Goal: Information Seeking & Learning: Check status

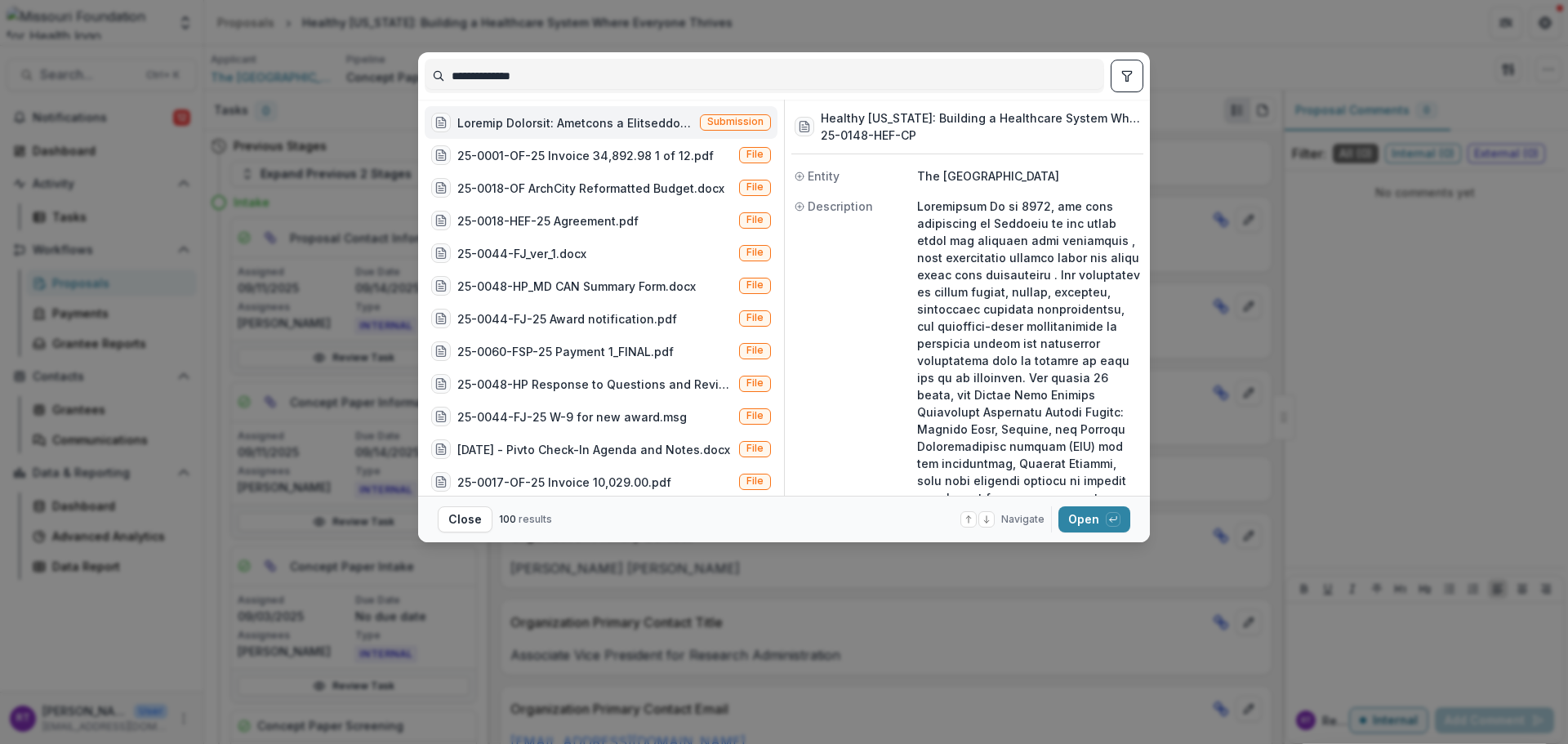
drag, startPoint x: 576, startPoint y: 65, endPoint x: 424, endPoint y: 71, distance: 152.1
click at [424, 71] on div "**********" at bounding box center [784, 76] width 732 height 48
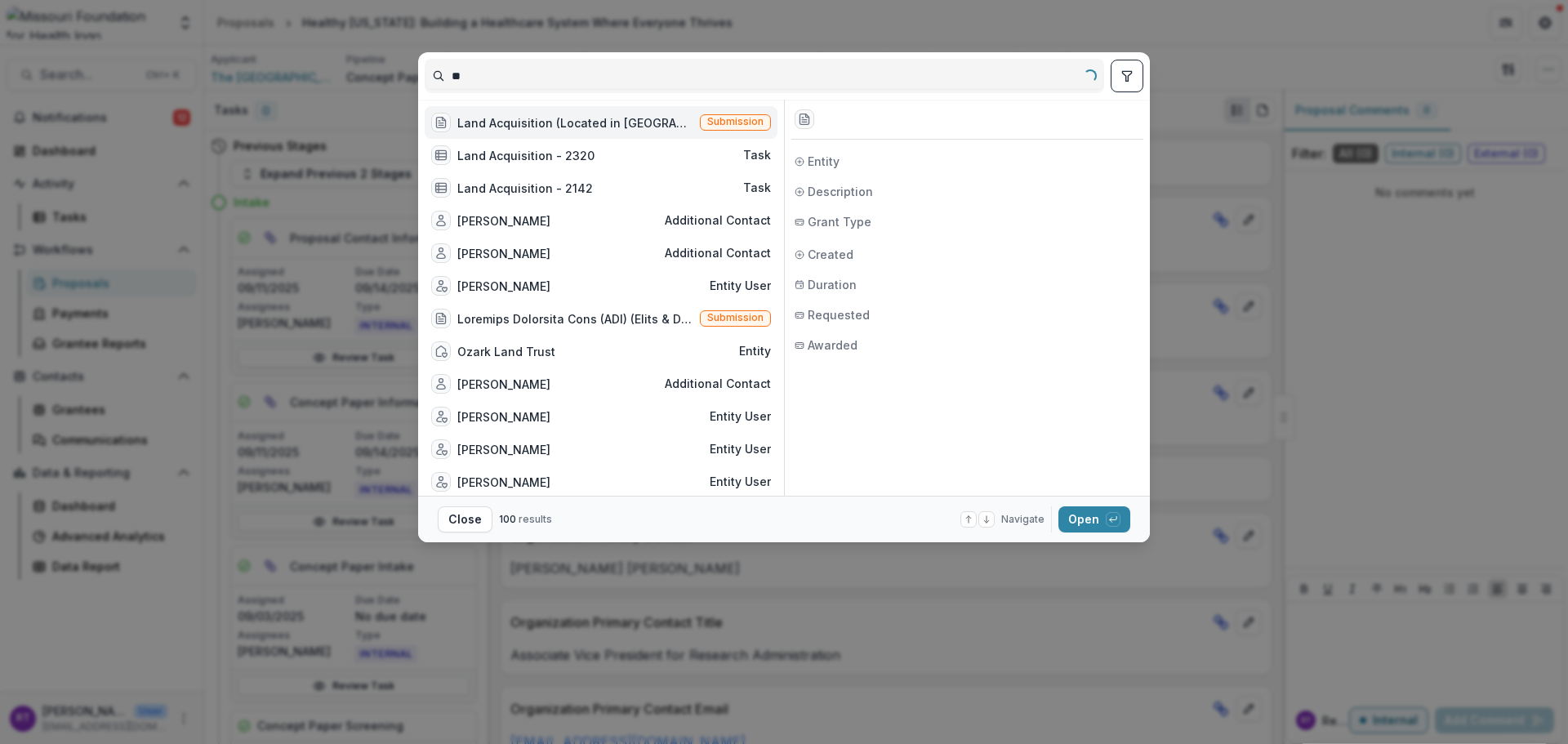
type input "*"
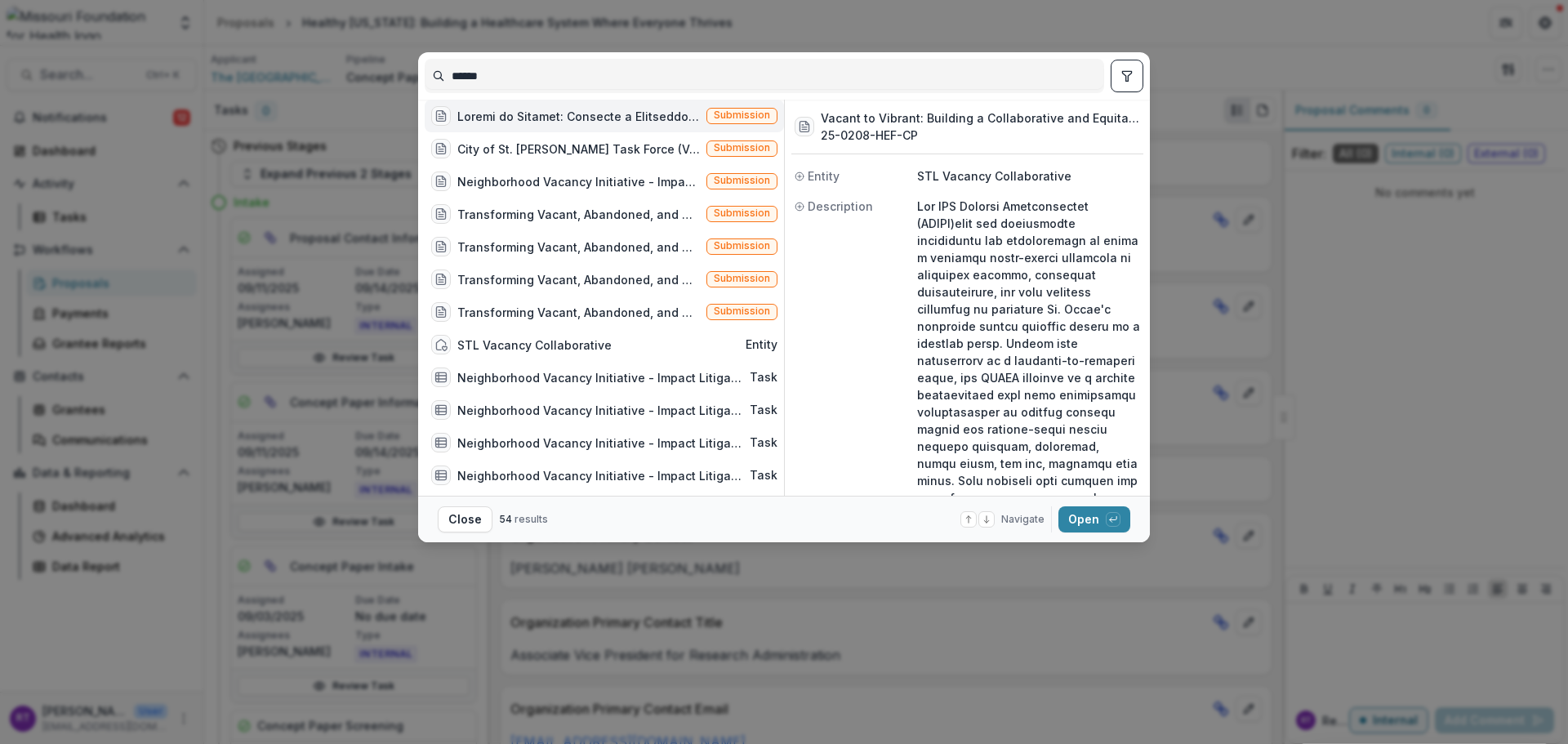
type input "******"
click at [584, 223] on div "Transforming Vacant, Abandoned, and Deteriorated (VAD) Properties through Court…" at bounding box center [579, 214] width 242 height 17
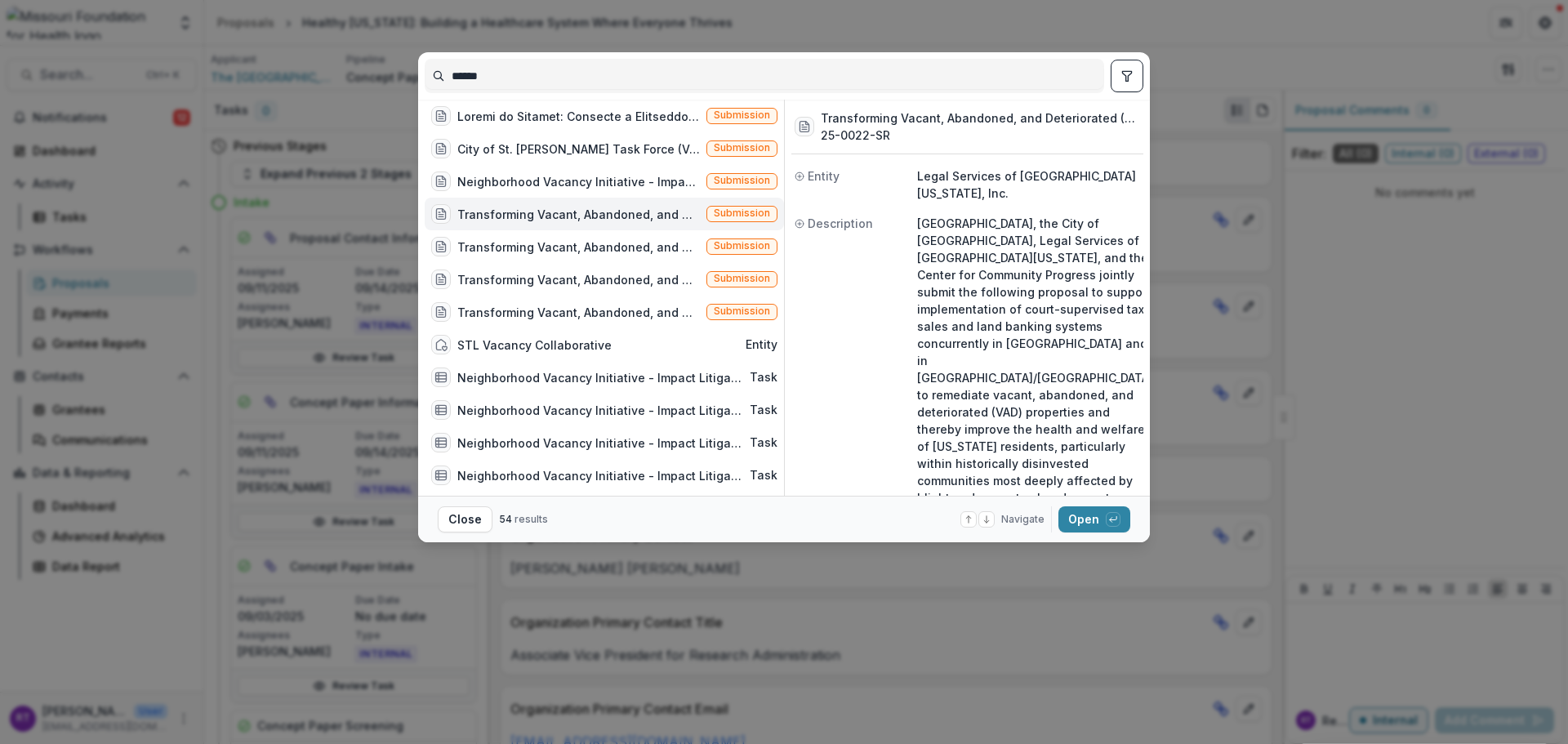
click at [1106, 523] on div "button" at bounding box center [1113, 519] width 15 height 15
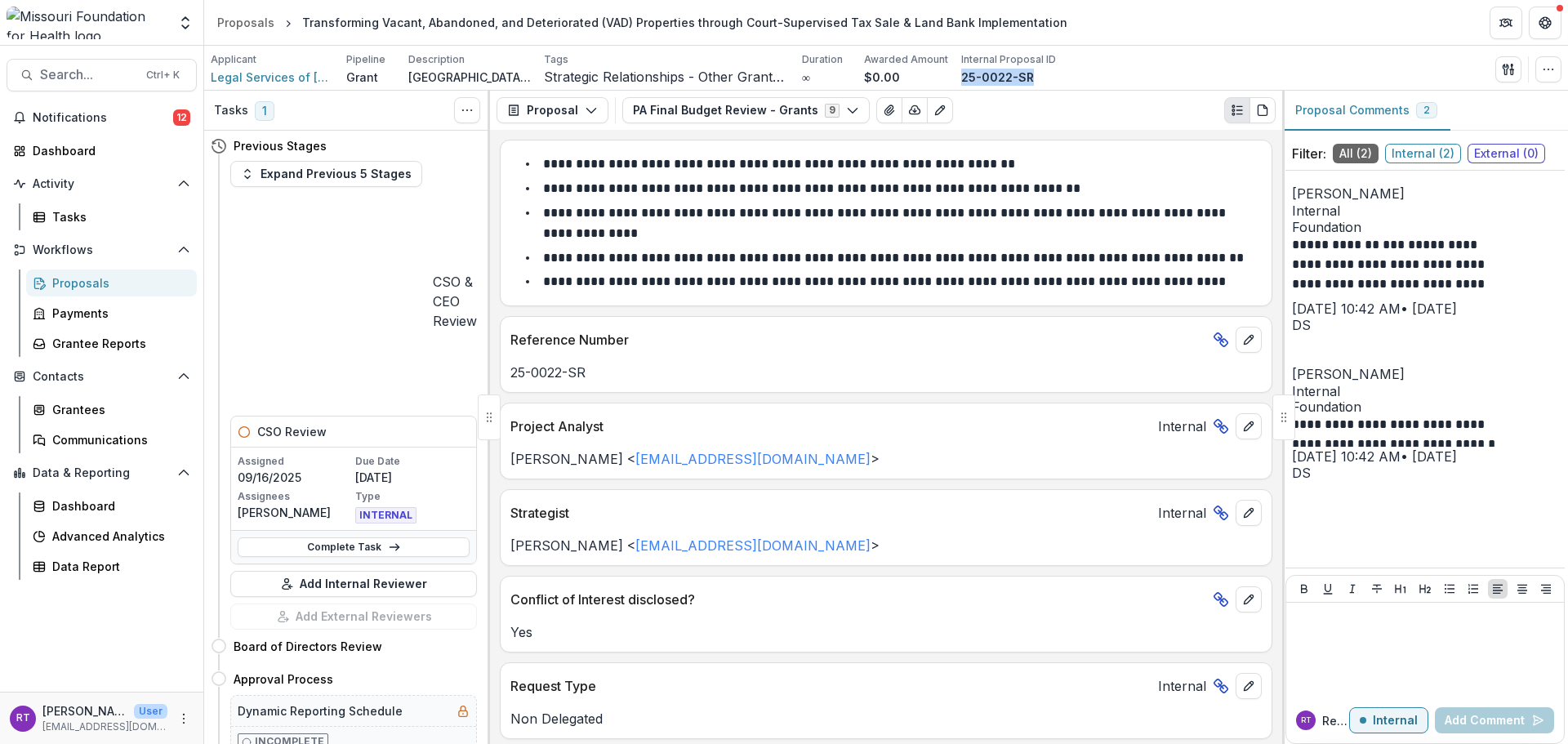
drag, startPoint x: 973, startPoint y: 69, endPoint x: 959, endPoint y: 78, distance: 16.6
click at [962, 78] on div "25-0022-SR" at bounding box center [1008, 77] width 95 height 17
click at [71, 126] on button "Notifications 12" at bounding box center [101, 117] width 190 height 26
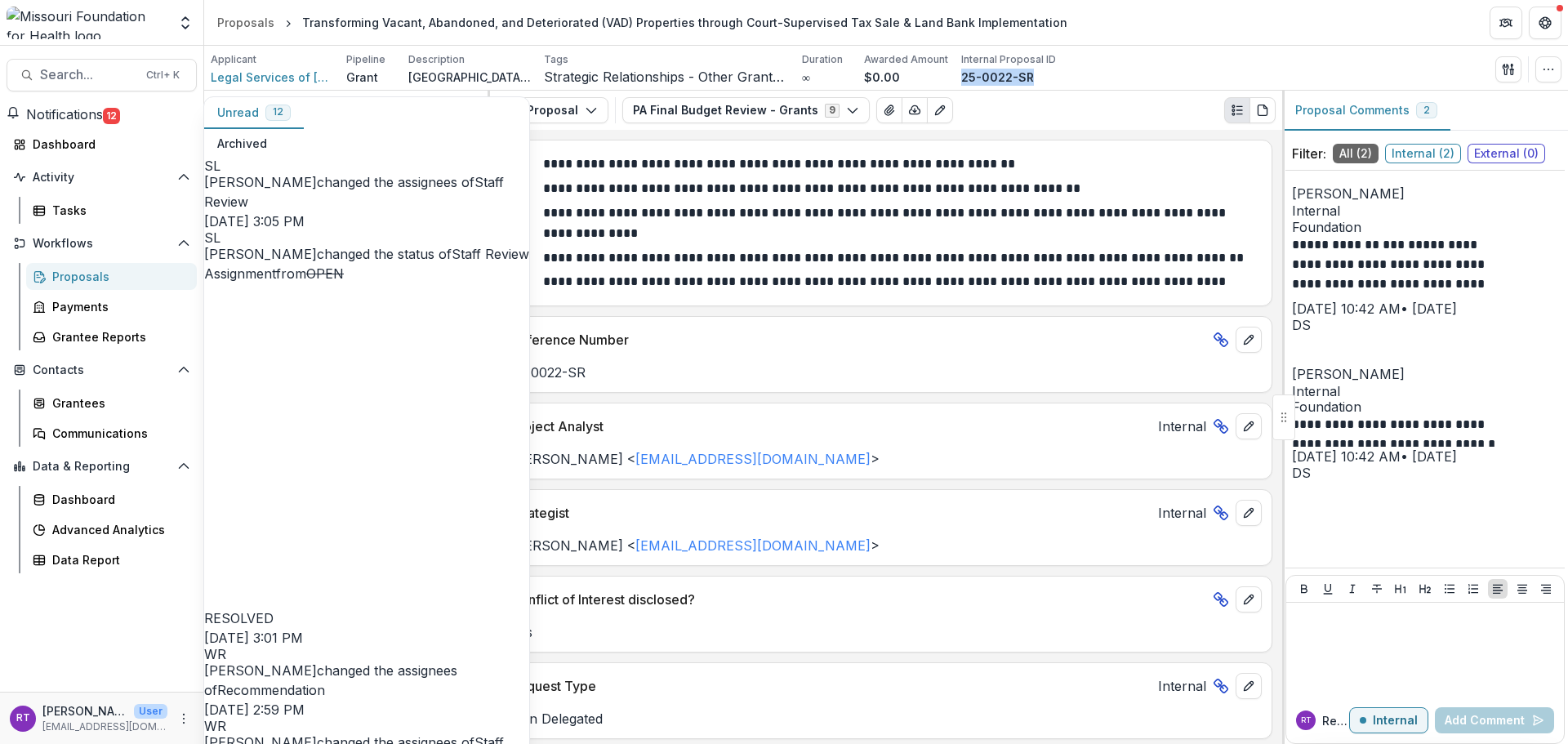
click at [432, 191] on link "Staff Review" at bounding box center [354, 192] width 300 height 36
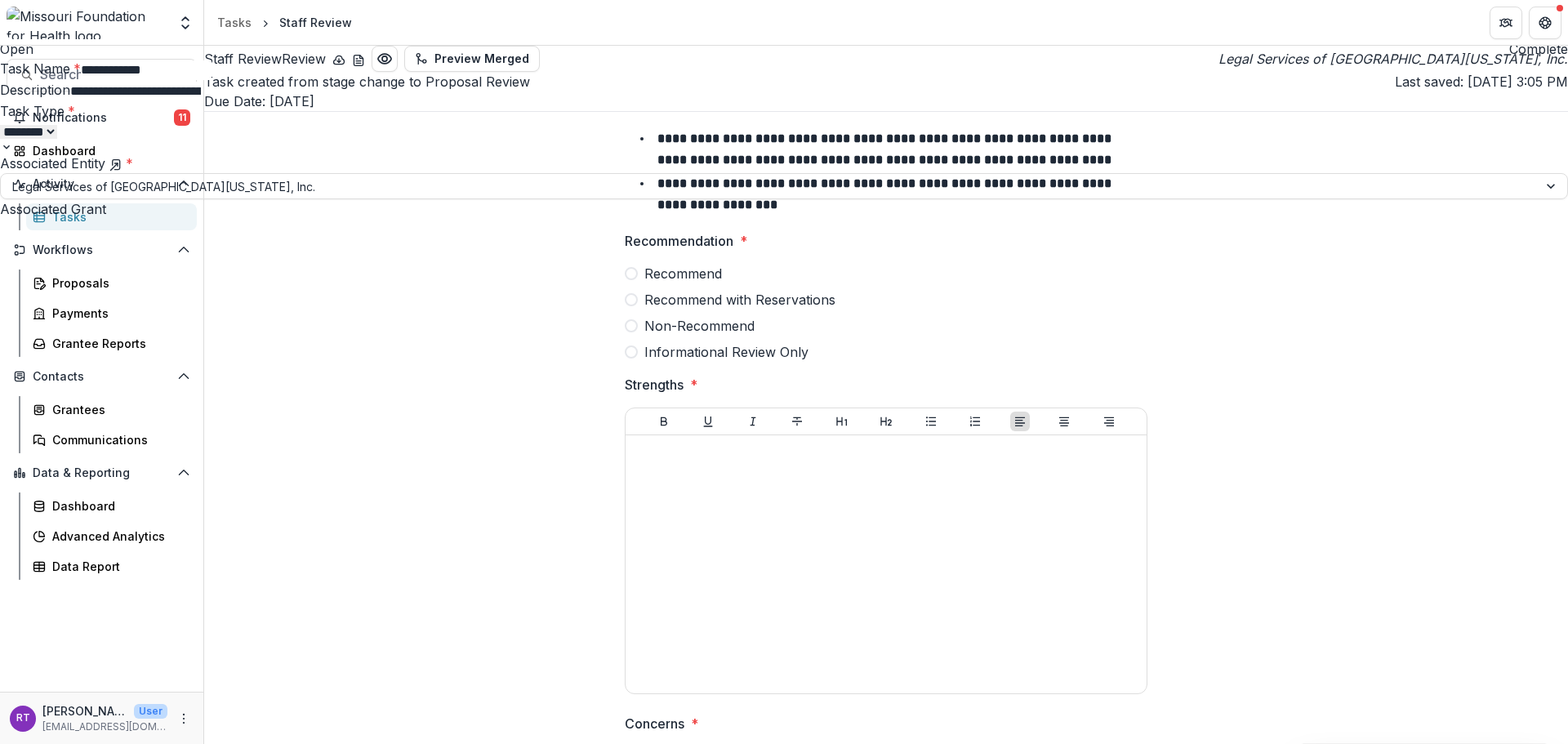
drag, startPoint x: 1543, startPoint y: 24, endPoint x: 1045, endPoint y: 137, distance: 510.7
click at [13, 18] on icon "Close" at bounding box center [6, 11] width 13 height 13
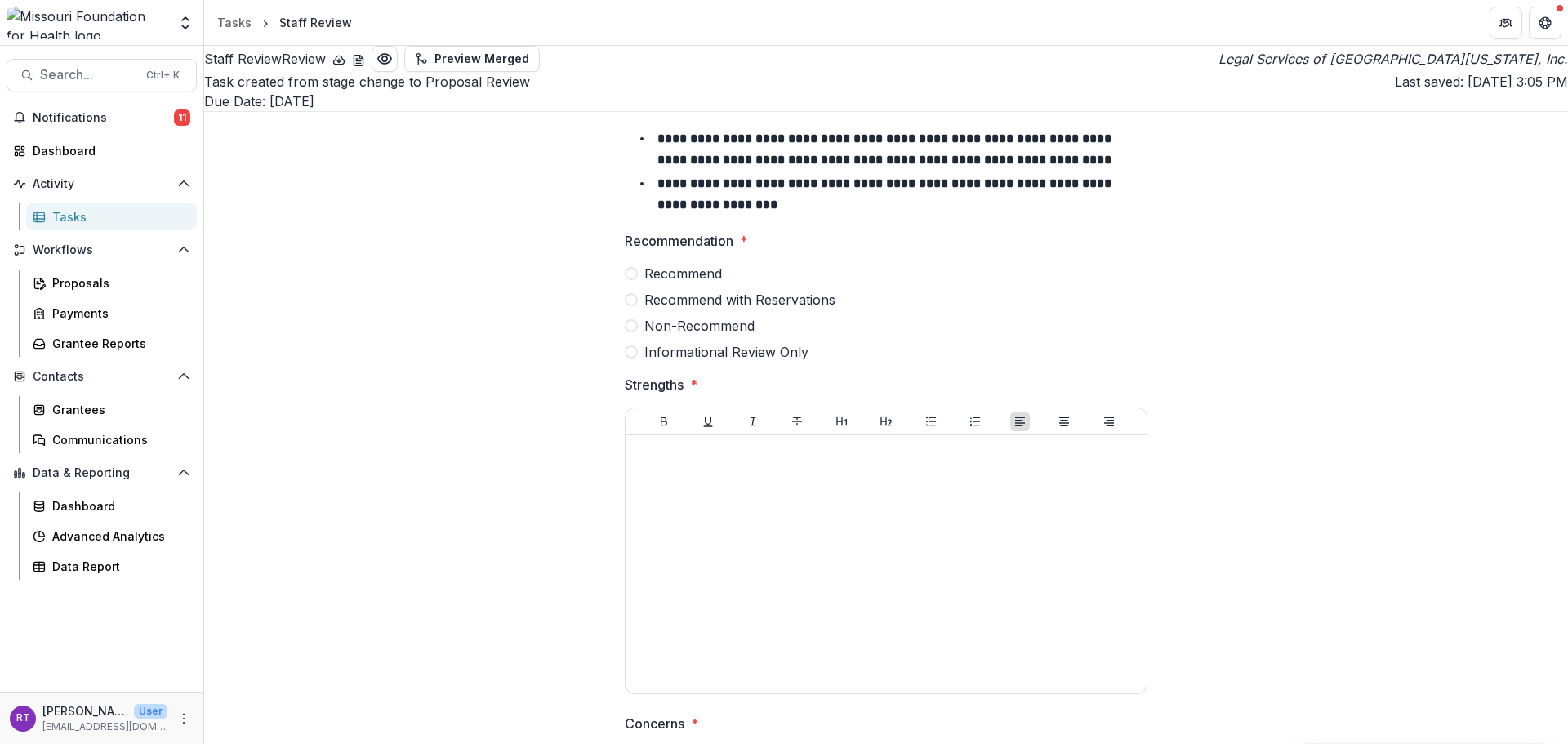
click at [74, 127] on button "Notifications 11" at bounding box center [101, 117] width 190 height 26
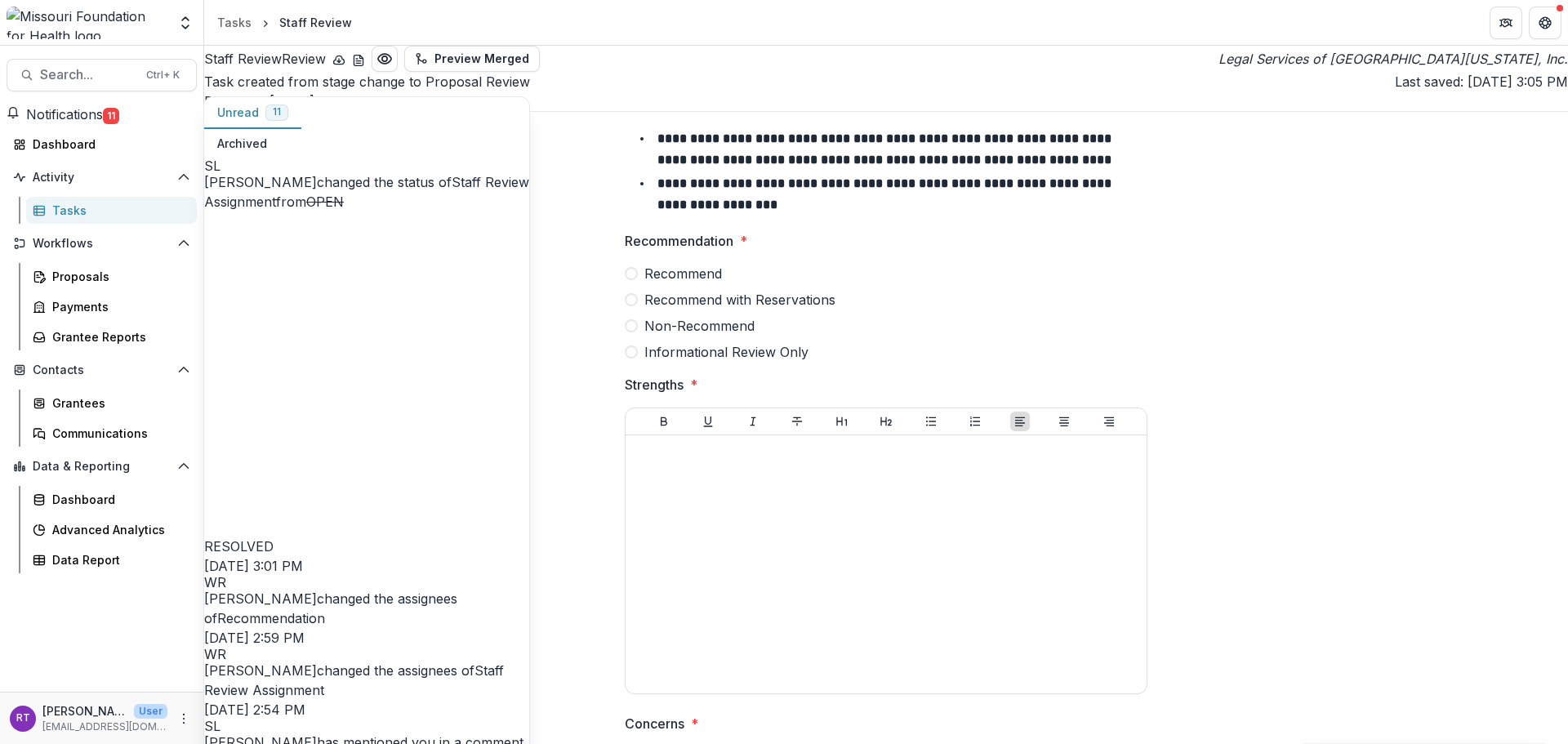
click at [673, 50] on div "**********" at bounding box center [886, 725] width 1364 height 1359
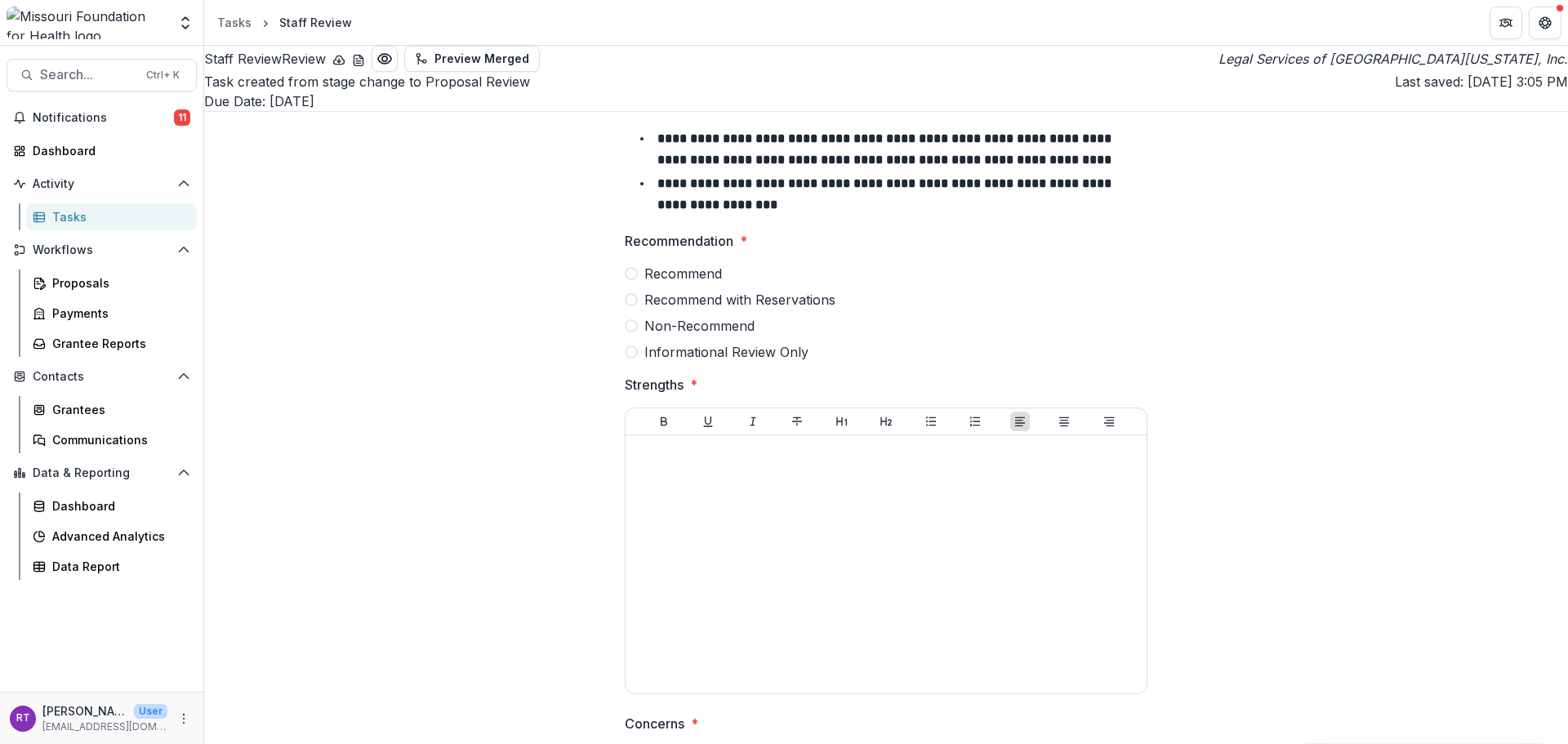
click at [133, 121] on span "Notifications" at bounding box center [104, 117] width 141 height 14
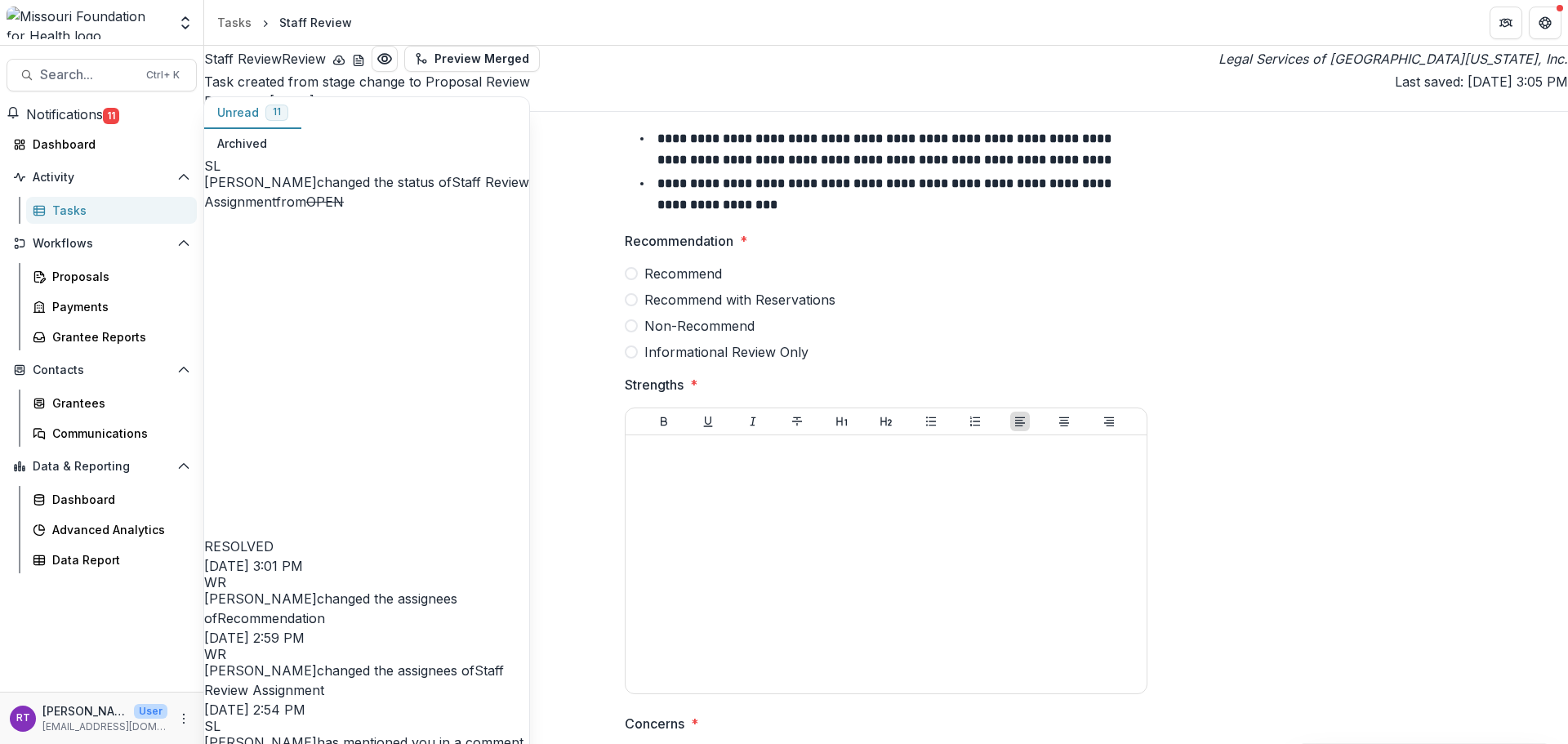
scroll to position [163, 0]
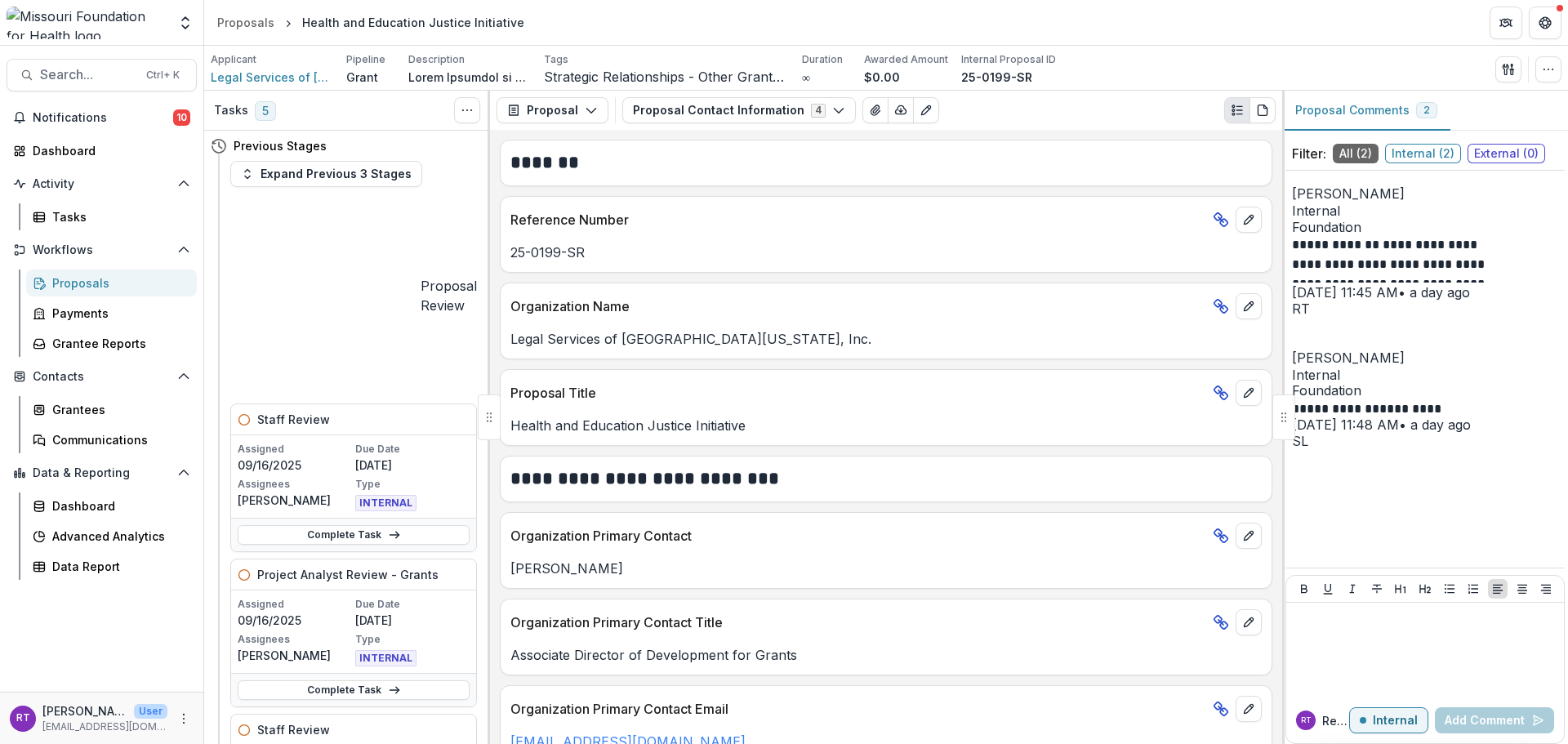
click at [777, 113] on button "Proposal Contact Information 4" at bounding box center [739, 110] width 234 height 26
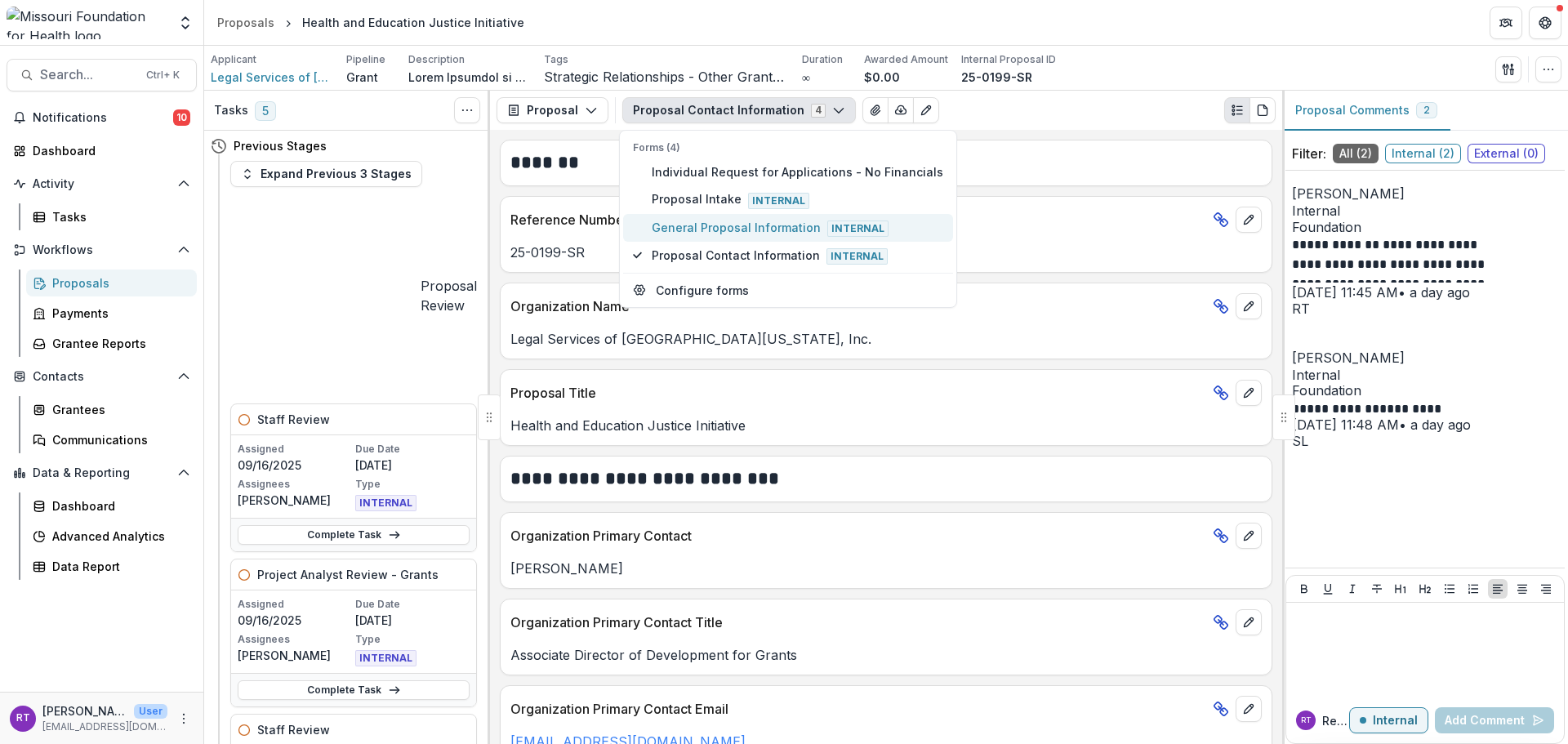
click at [772, 229] on span "General Proposal Information Internal" at bounding box center [797, 228] width 292 height 18
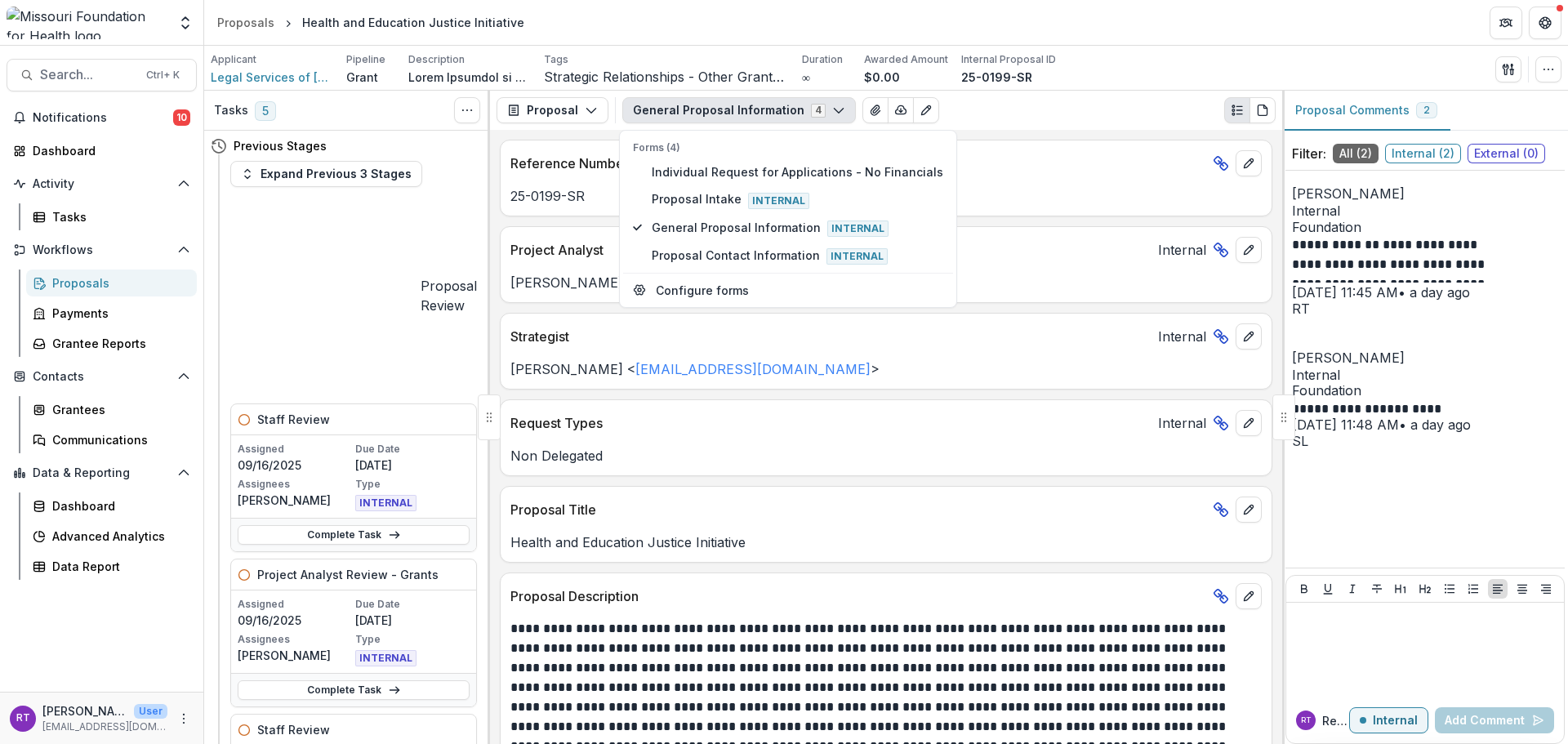
click at [1099, 53] on div "Applicant Legal Services of [GEOGRAPHIC_DATA][US_STATE], Inc. Pipeline Grant De…" at bounding box center [886, 69] width 1351 height 34
